Goal: Task Accomplishment & Management: Manage account settings

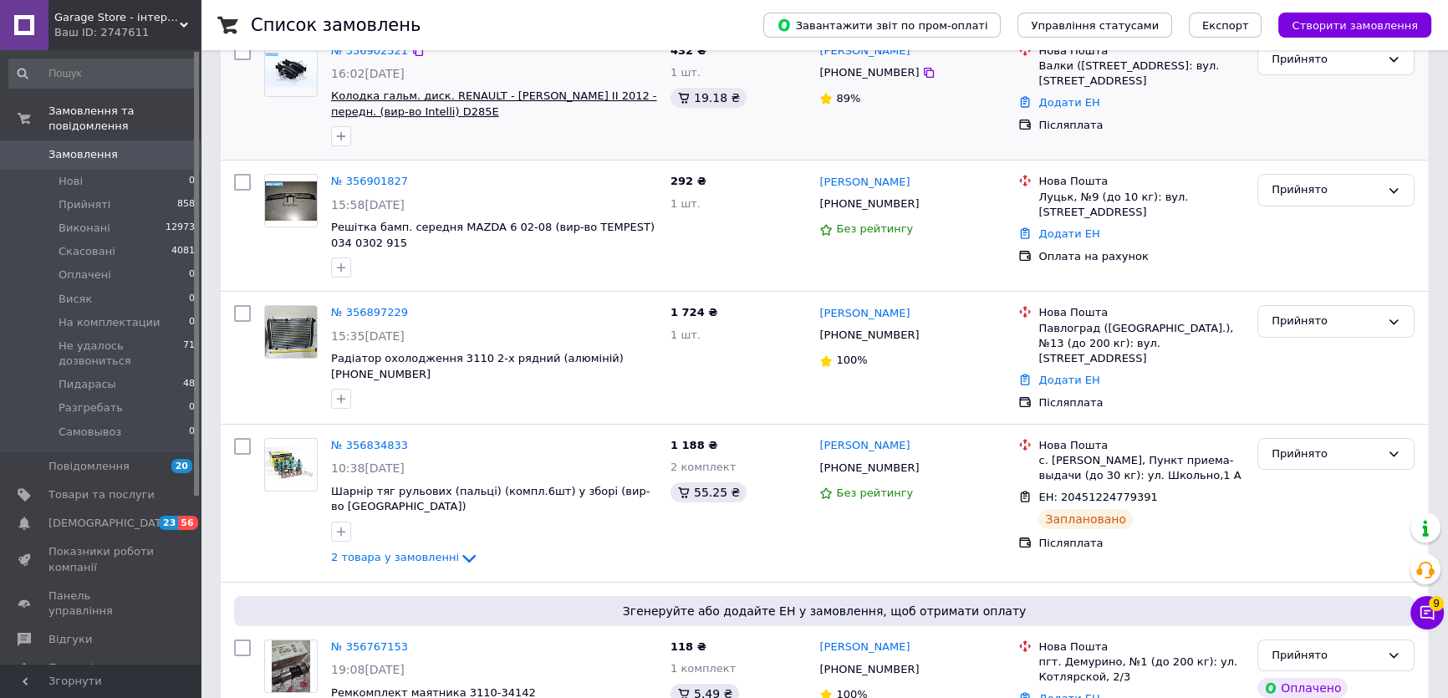
scroll to position [151, 0]
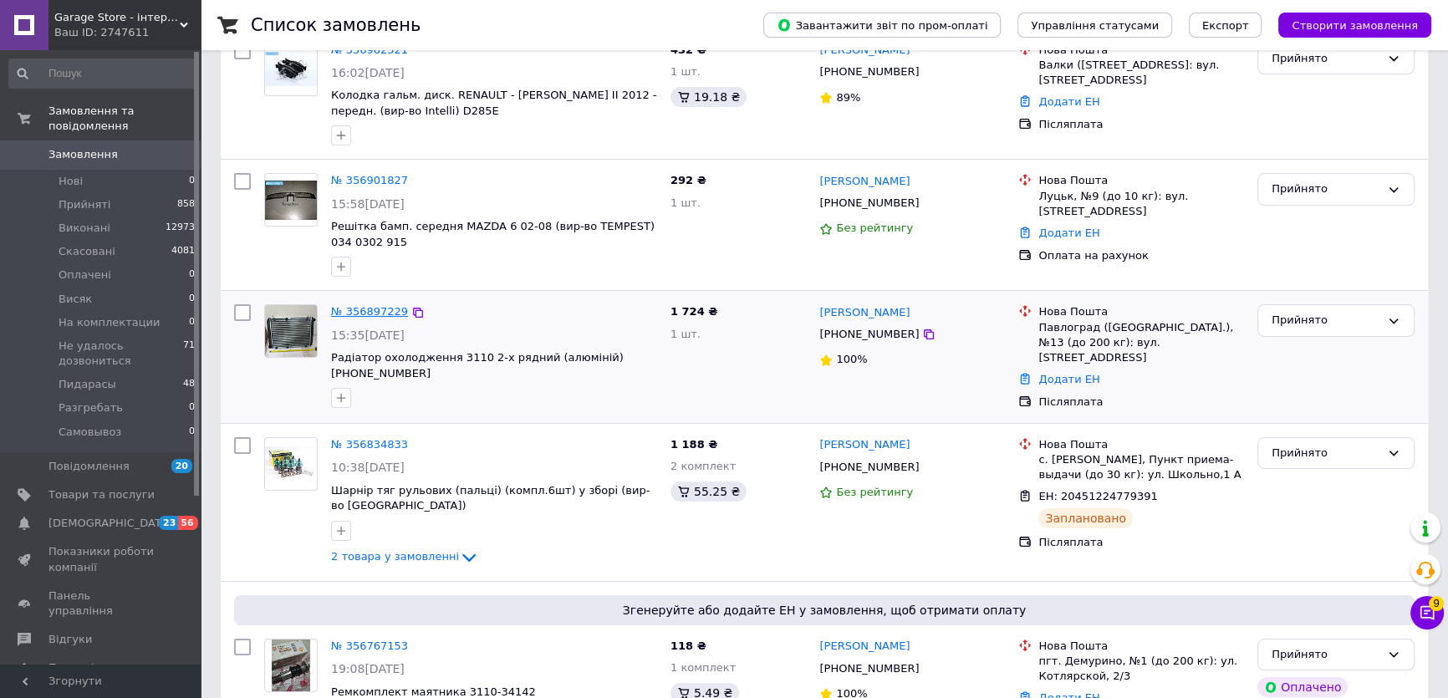
click at [354, 306] on link "№ 356897229" at bounding box center [369, 311] width 77 height 13
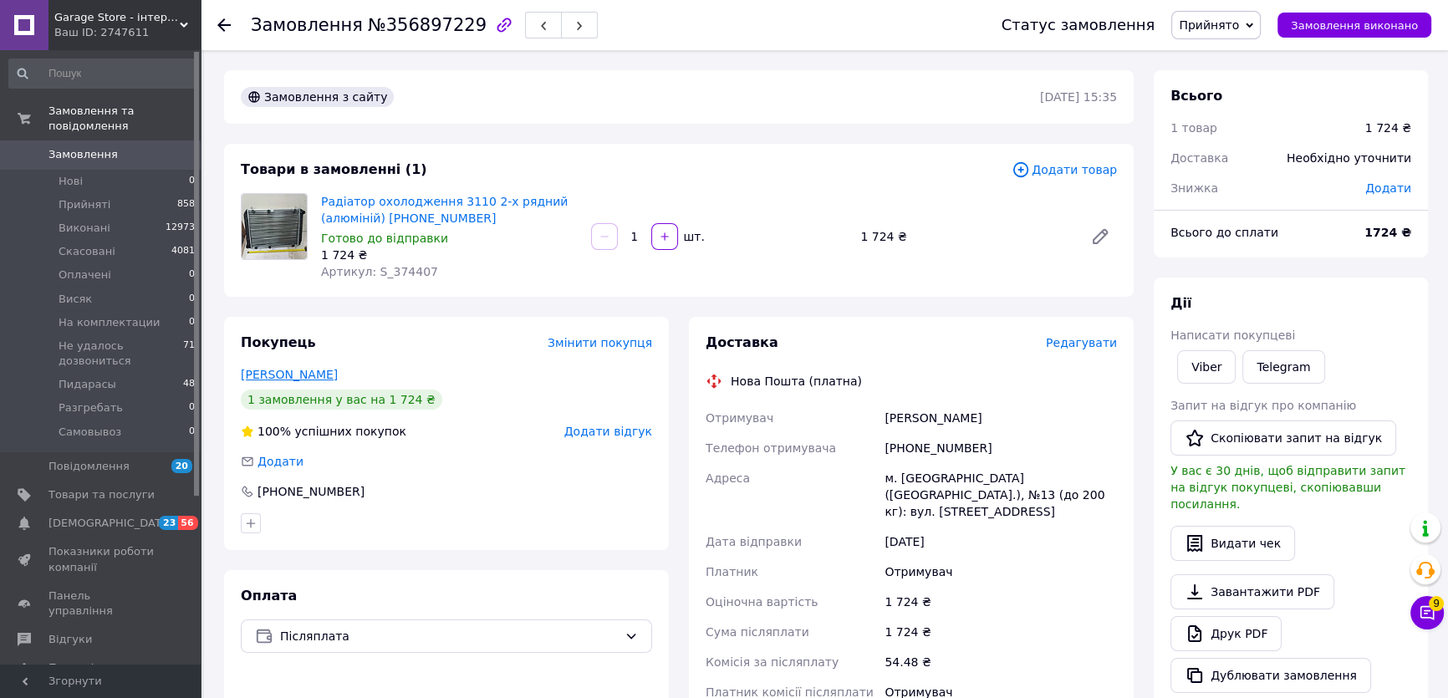
click at [304, 371] on link "[PERSON_NAME]" at bounding box center [289, 374] width 97 height 13
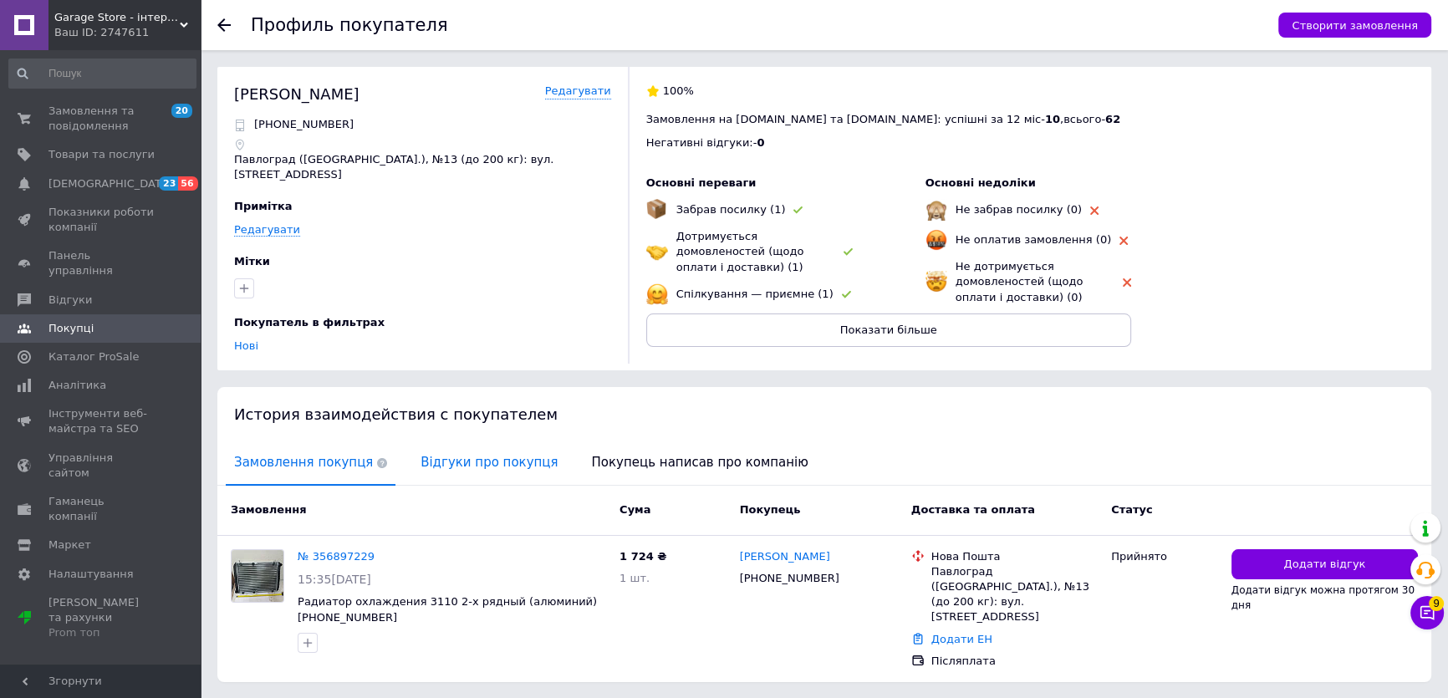
click at [456, 452] on span "Відгуки про покупця" at bounding box center [489, 462] width 154 height 43
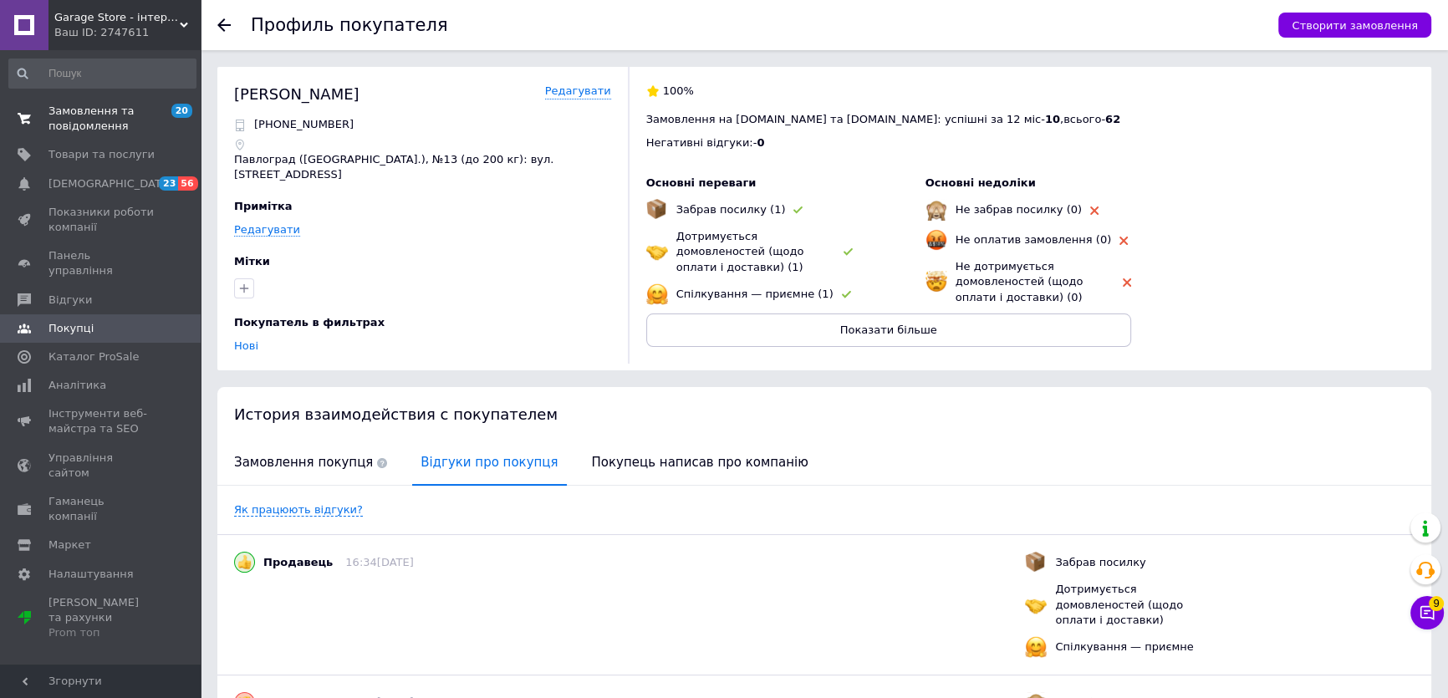
click at [102, 115] on span "Замовлення та повідомлення" at bounding box center [101, 119] width 106 height 30
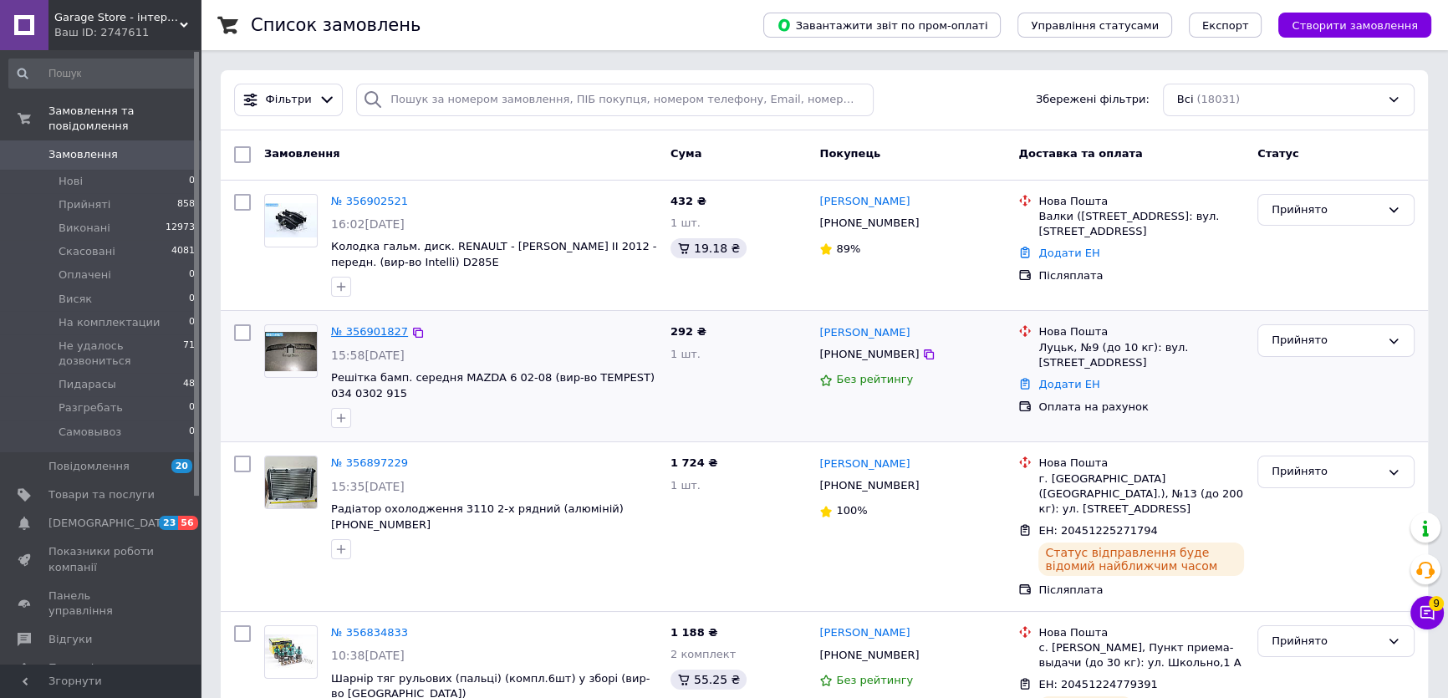
click at [371, 329] on link "№ 356901827" at bounding box center [369, 331] width 77 height 13
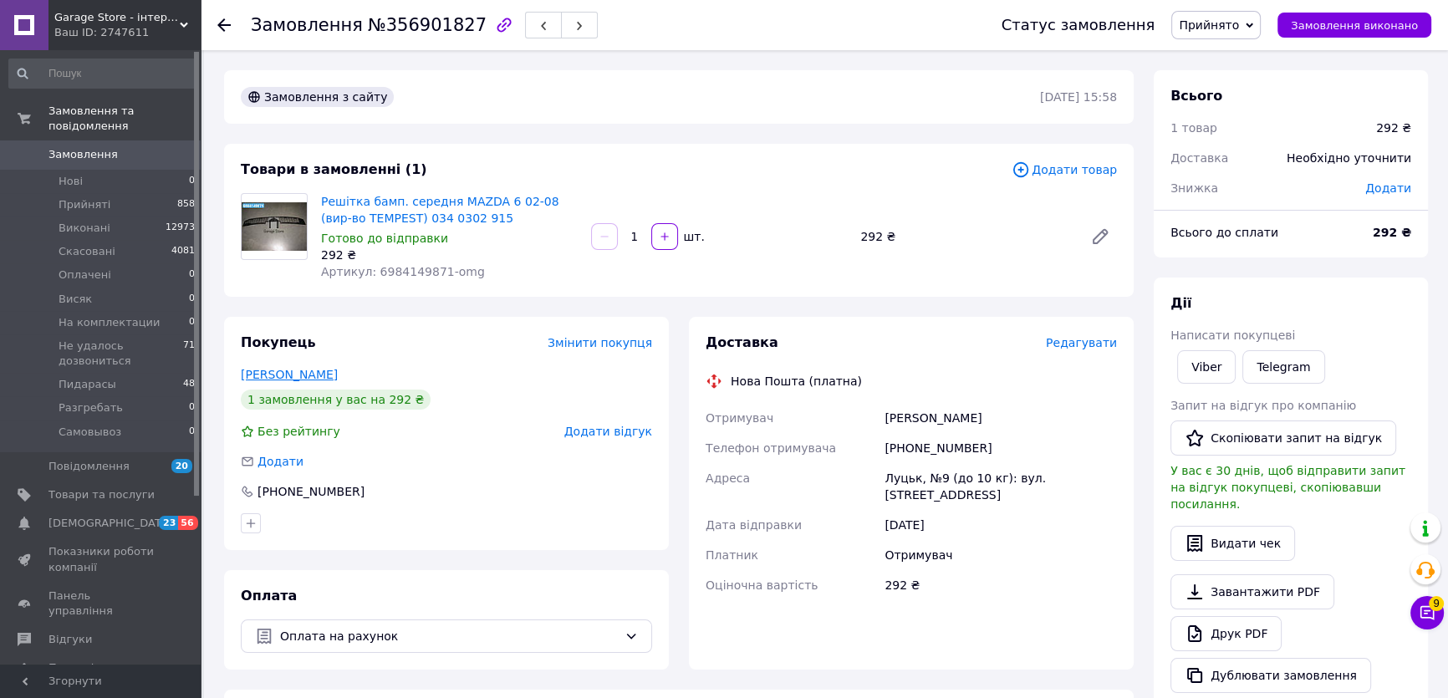
click at [298, 374] on link "[PERSON_NAME]" at bounding box center [289, 374] width 97 height 13
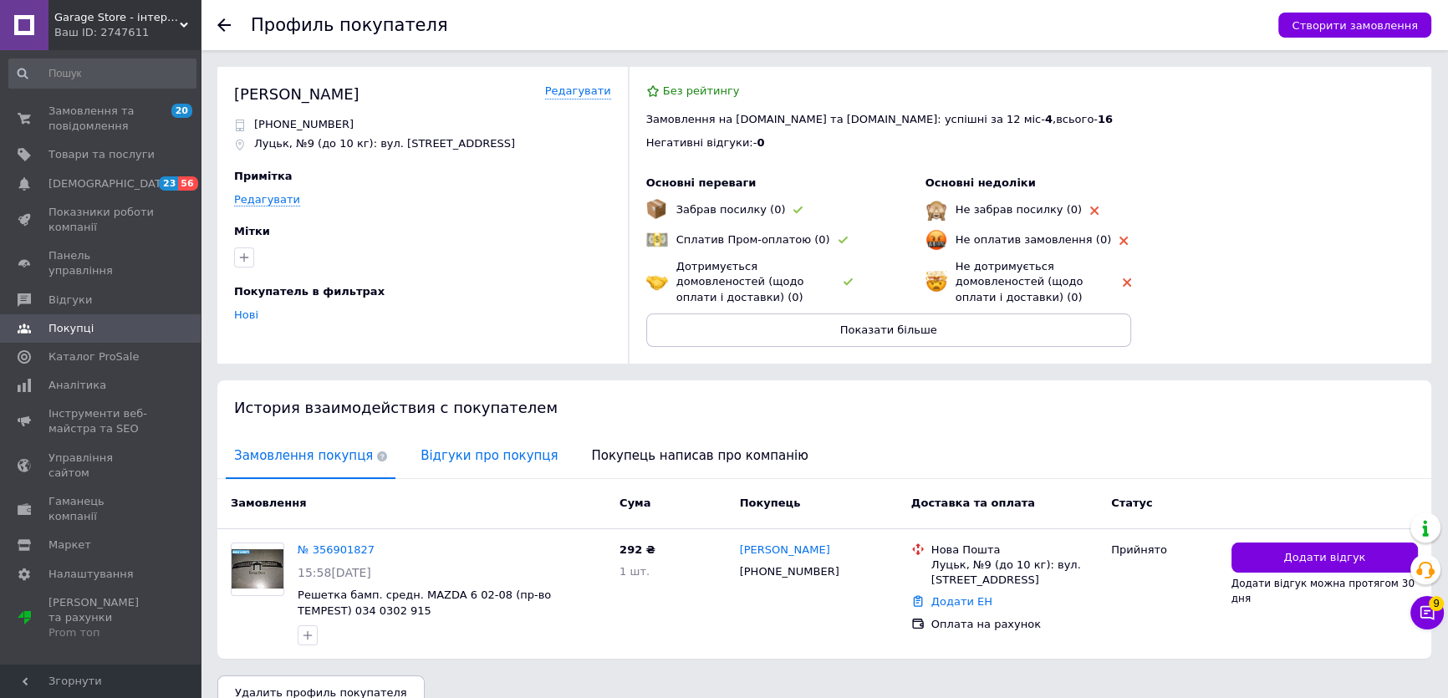
click at [451, 456] on span "Відгуки про покупця" at bounding box center [489, 456] width 154 height 43
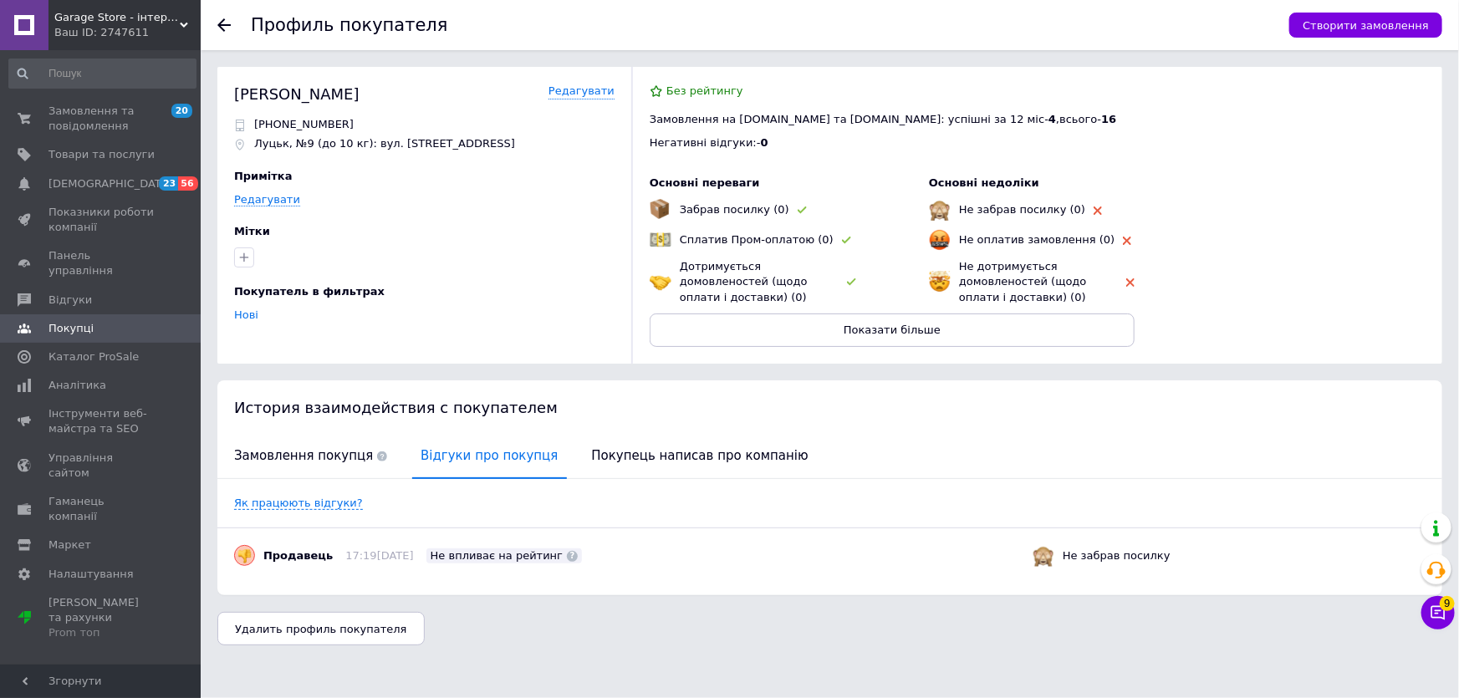
click at [229, 23] on icon at bounding box center [223, 24] width 13 height 13
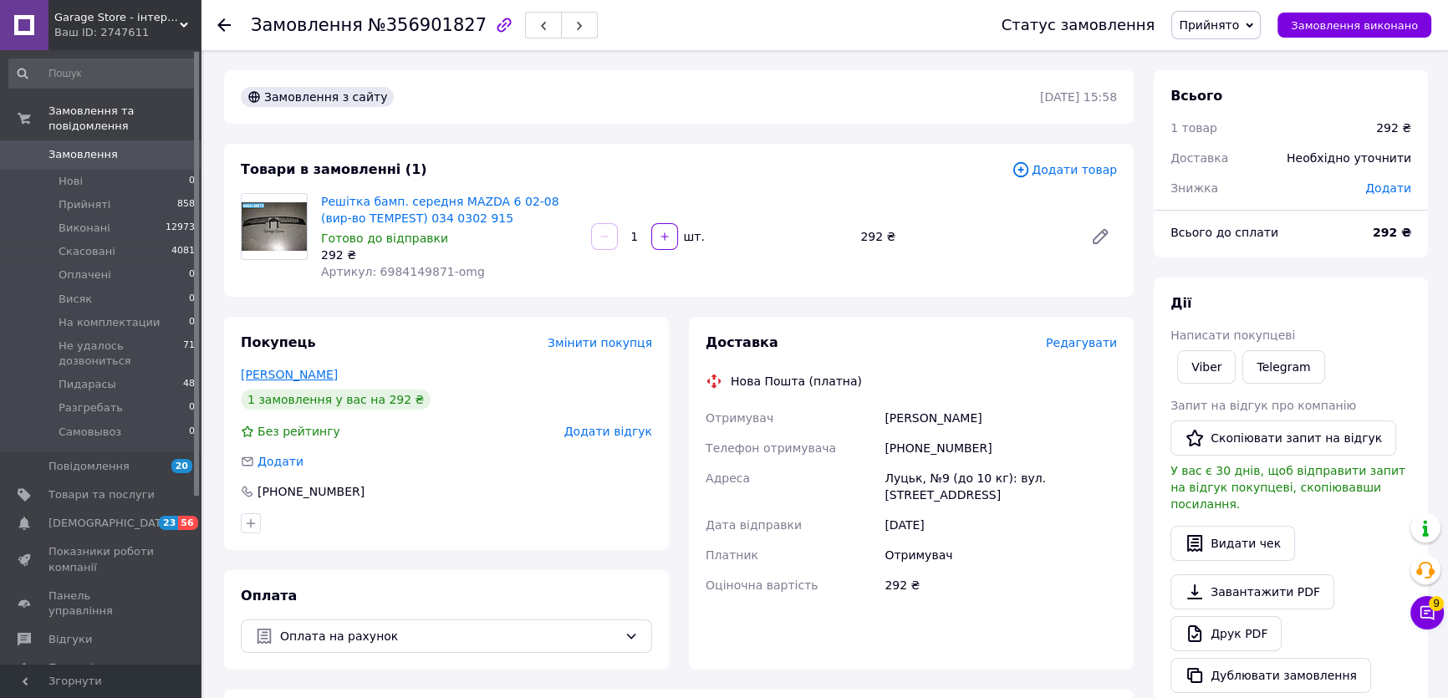
click at [301, 374] on link "[PERSON_NAME]" at bounding box center [289, 374] width 97 height 13
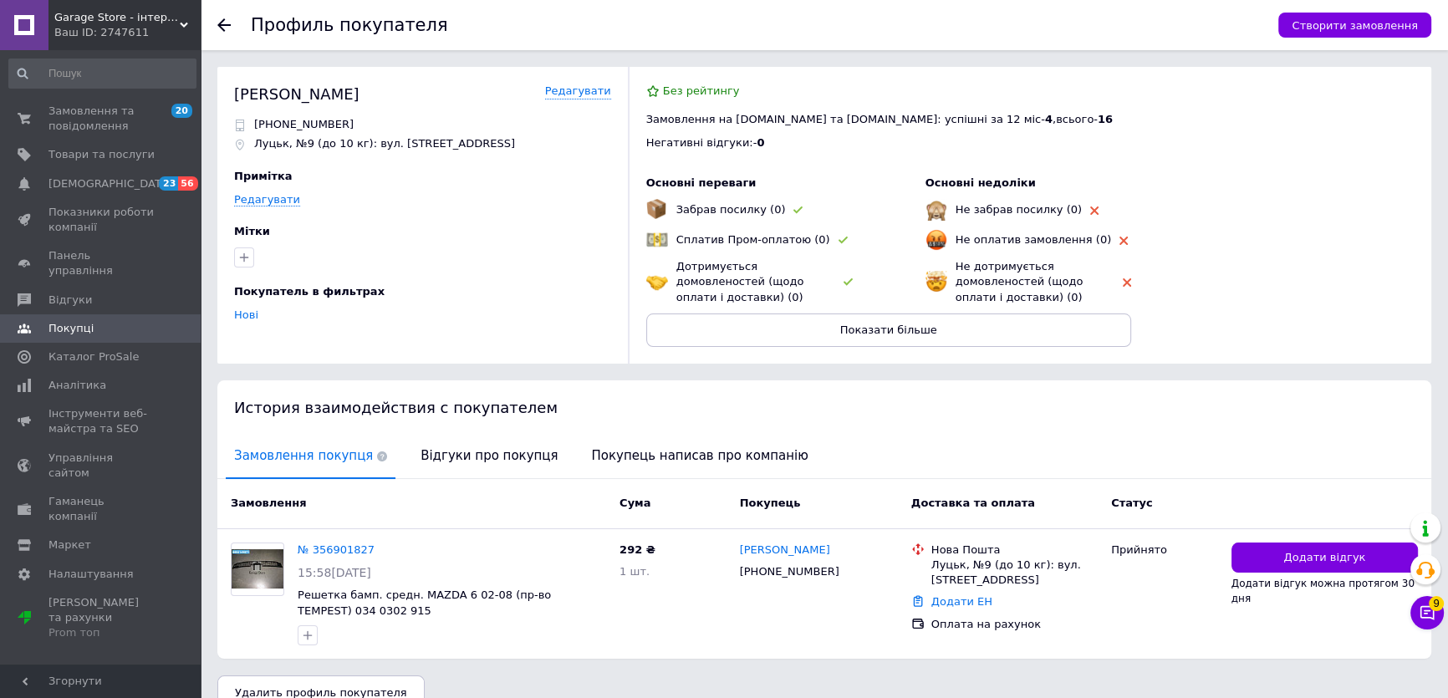
click at [225, 22] on icon at bounding box center [223, 24] width 13 height 13
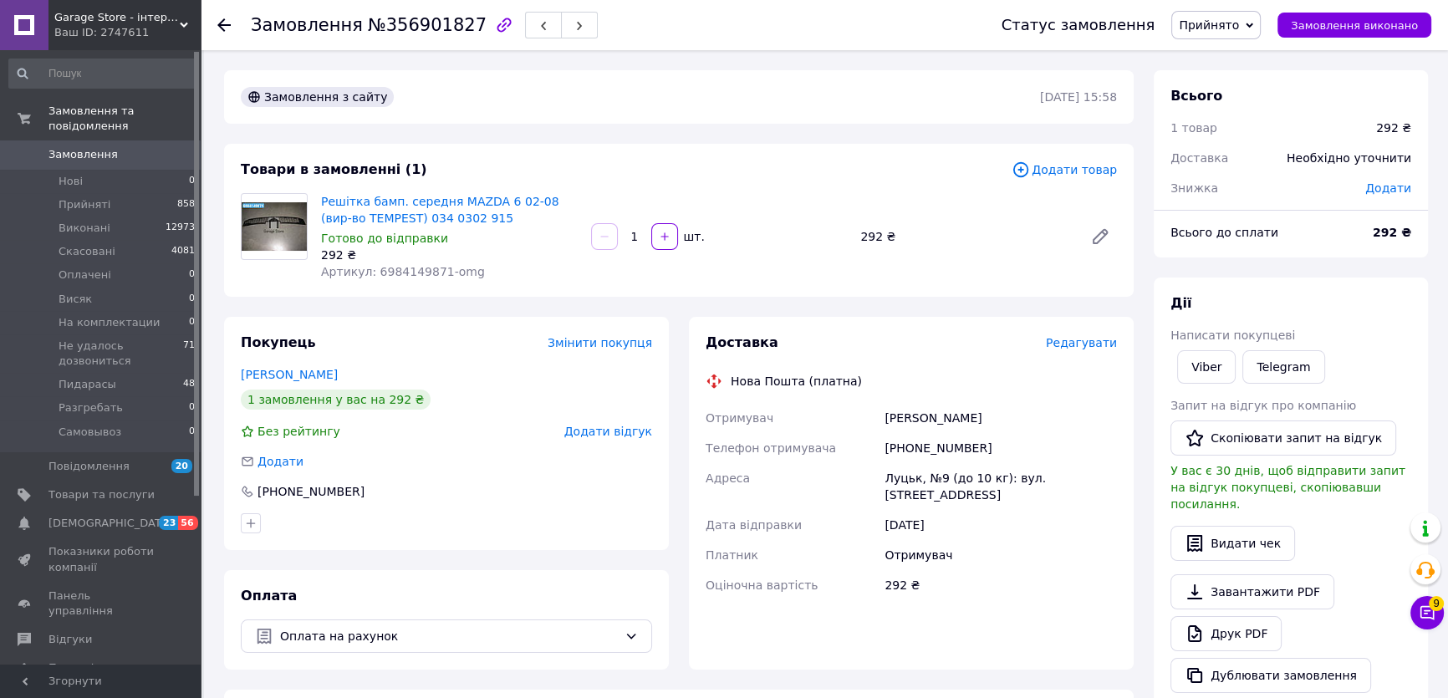
click at [224, 20] on use at bounding box center [223, 24] width 13 height 13
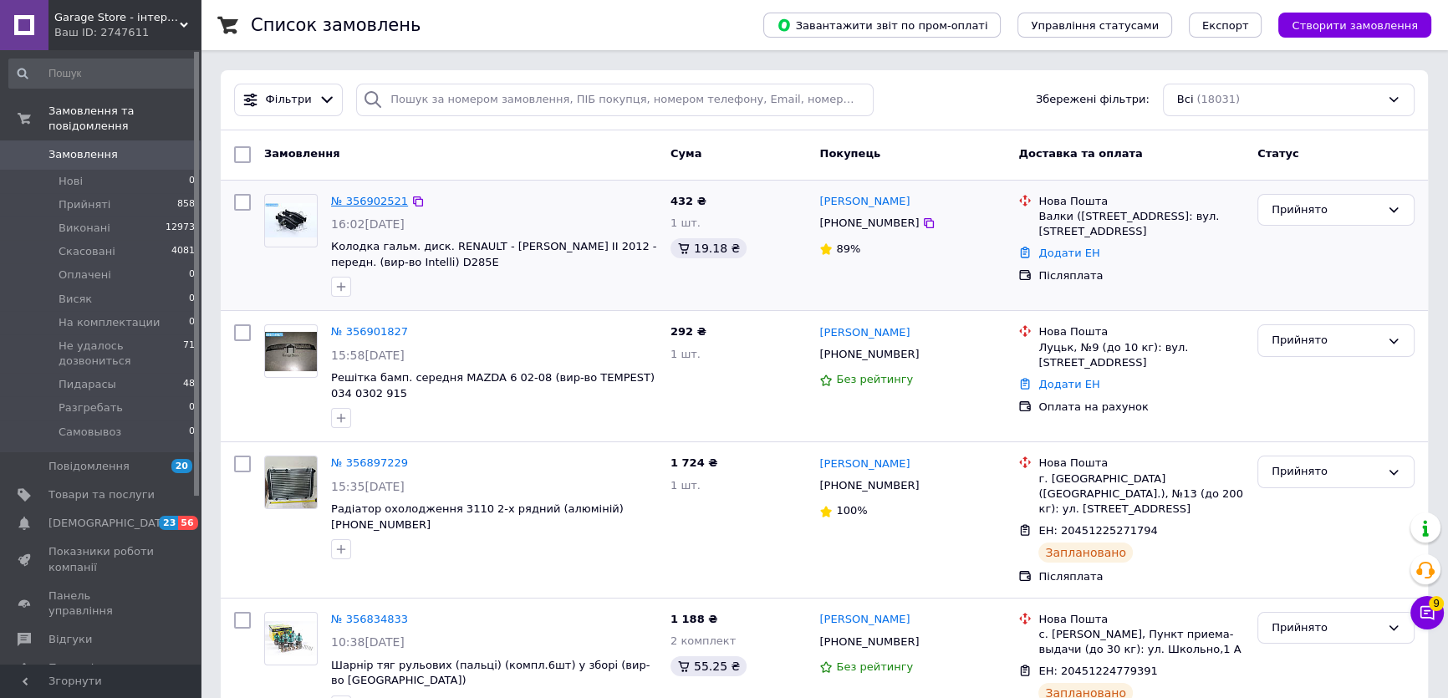
click at [364, 197] on link "№ 356902521" at bounding box center [369, 201] width 77 height 13
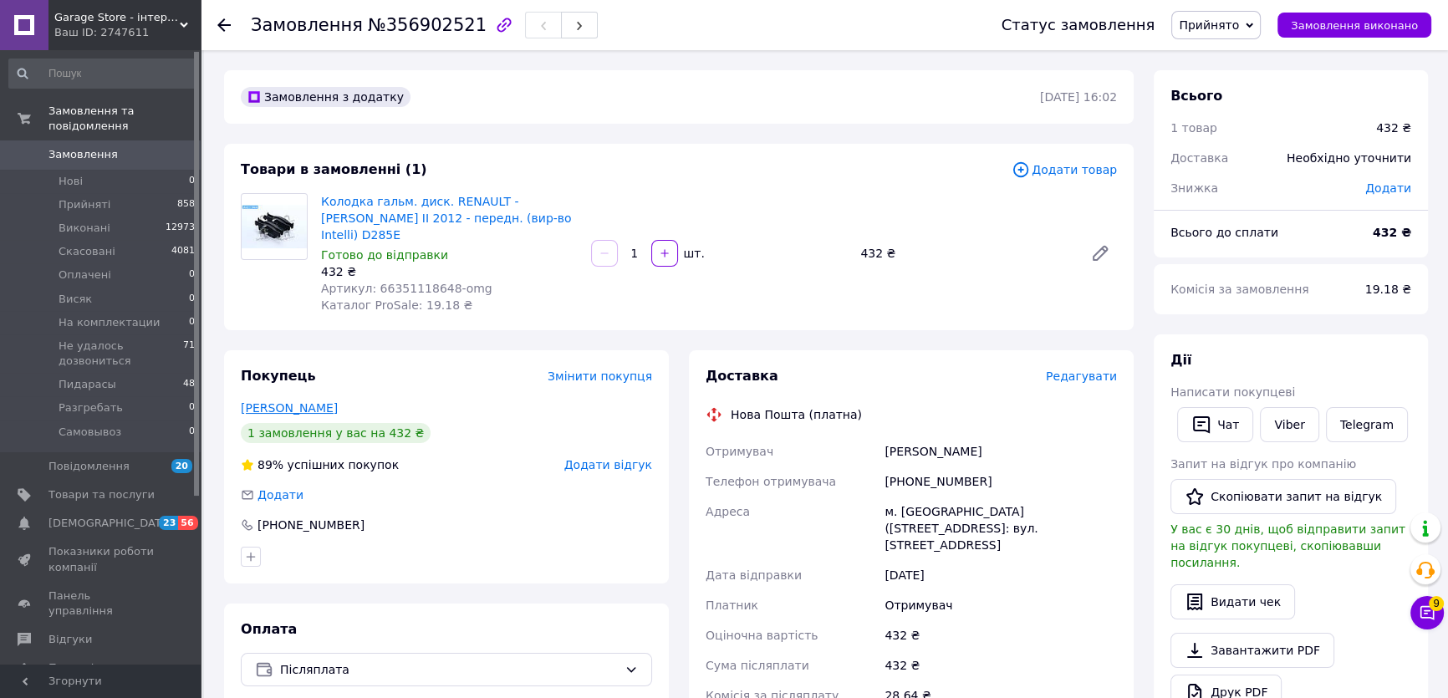
click at [306, 401] on link "[PERSON_NAME]" at bounding box center [289, 407] width 97 height 13
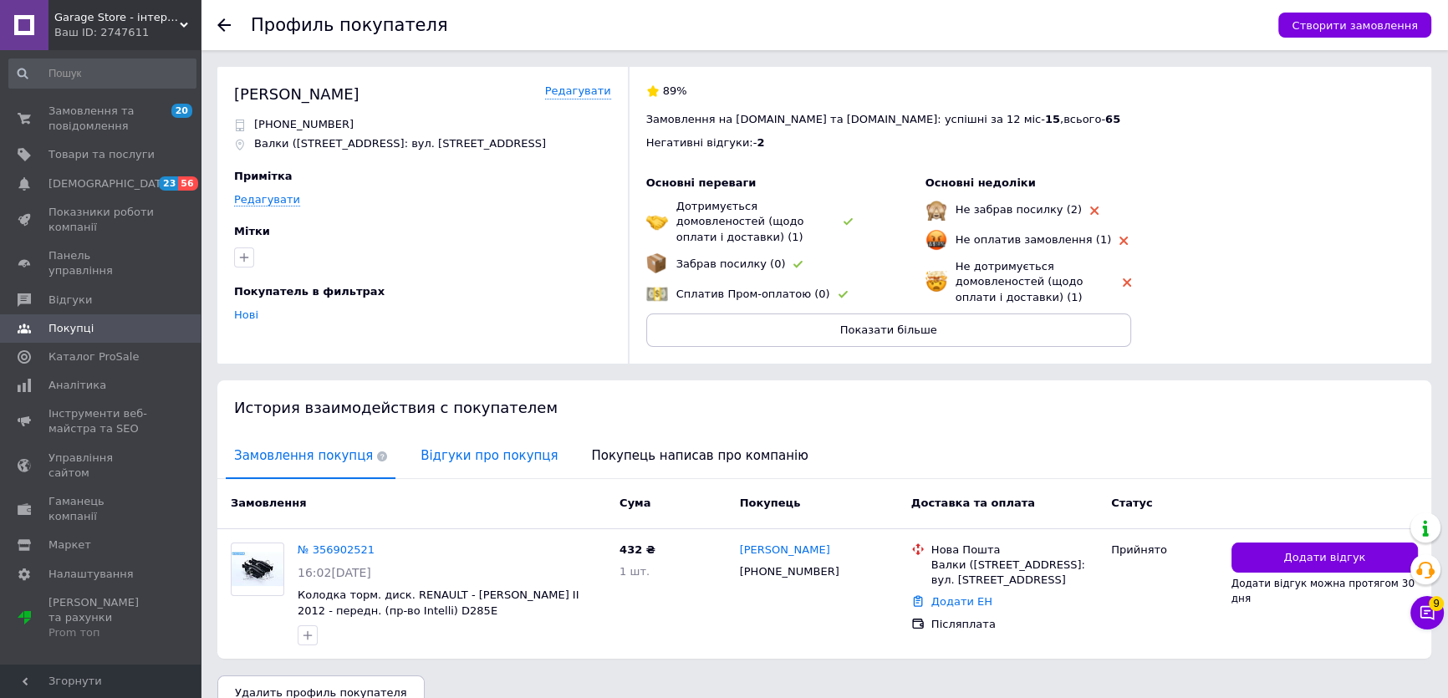
click at [441, 445] on span "Відгуки про покупця" at bounding box center [489, 456] width 154 height 43
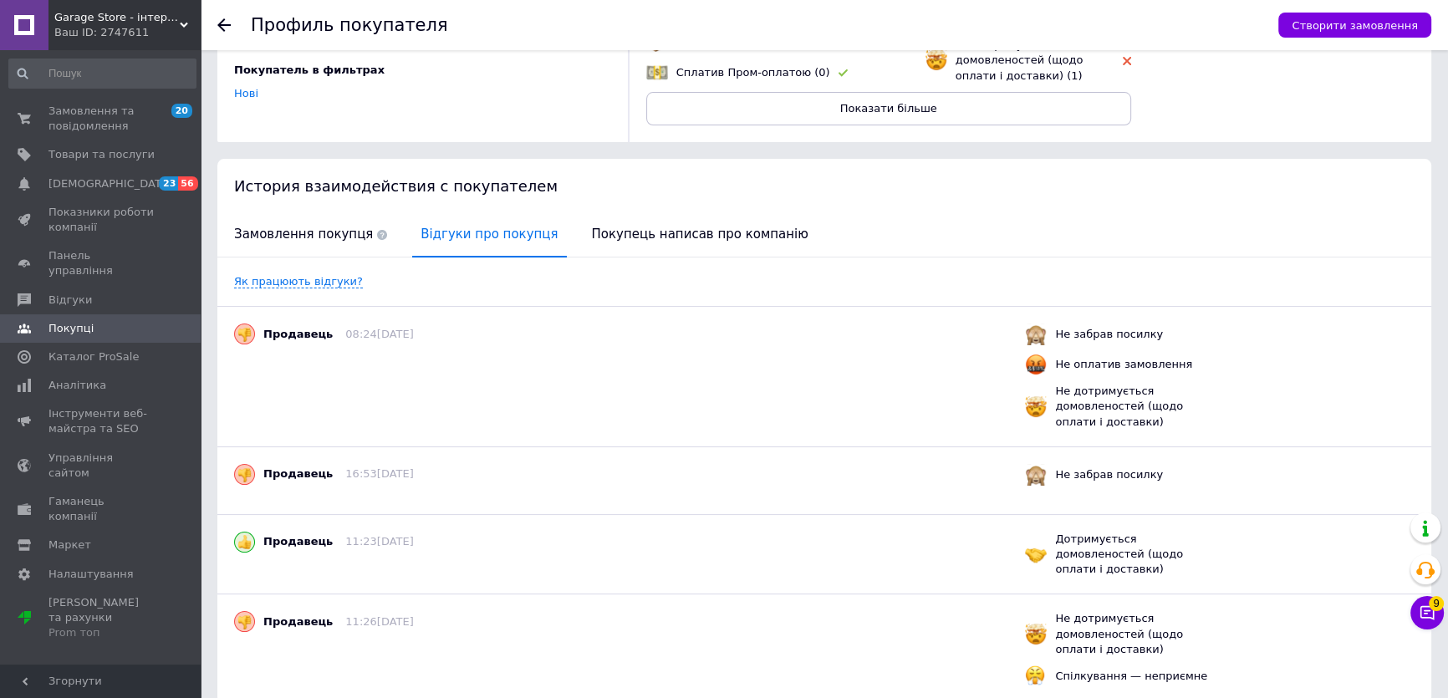
scroll to position [227, 0]
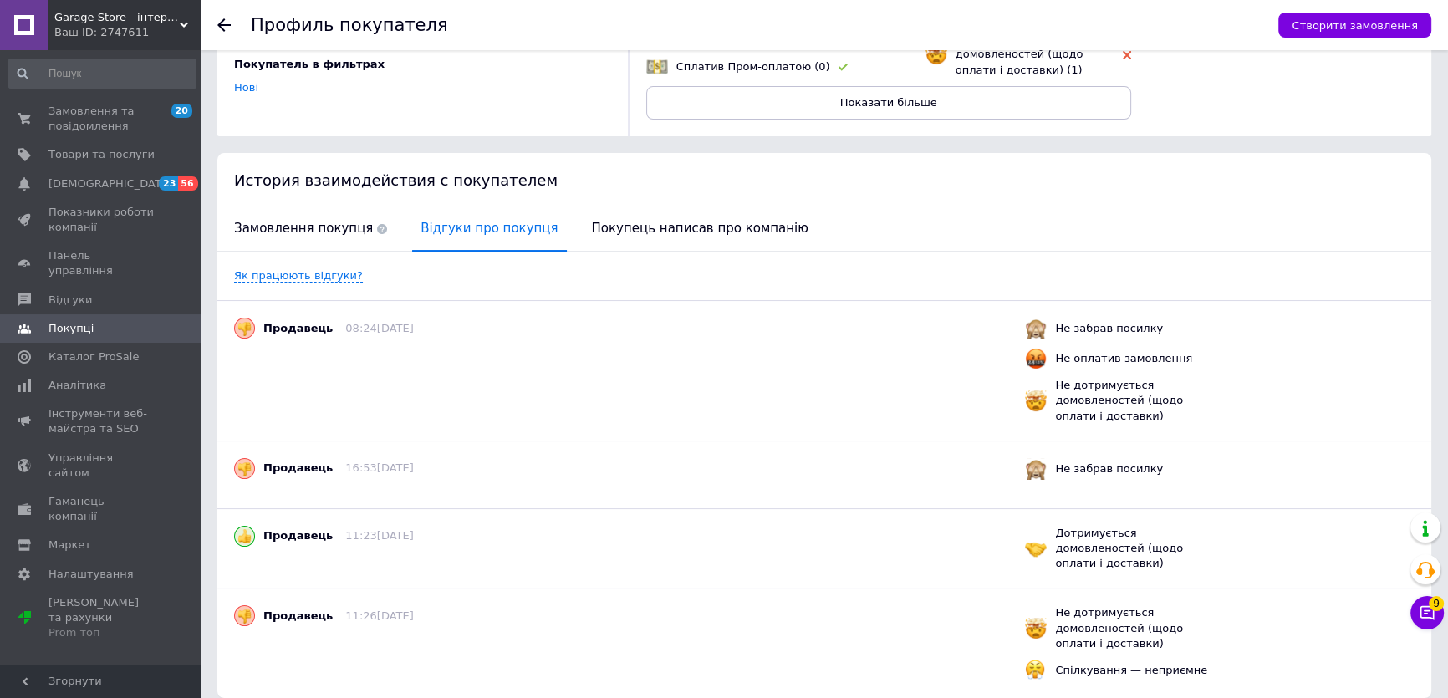
click at [223, 21] on use at bounding box center [223, 24] width 13 height 13
